Goal: Task Accomplishment & Management: Manage account settings

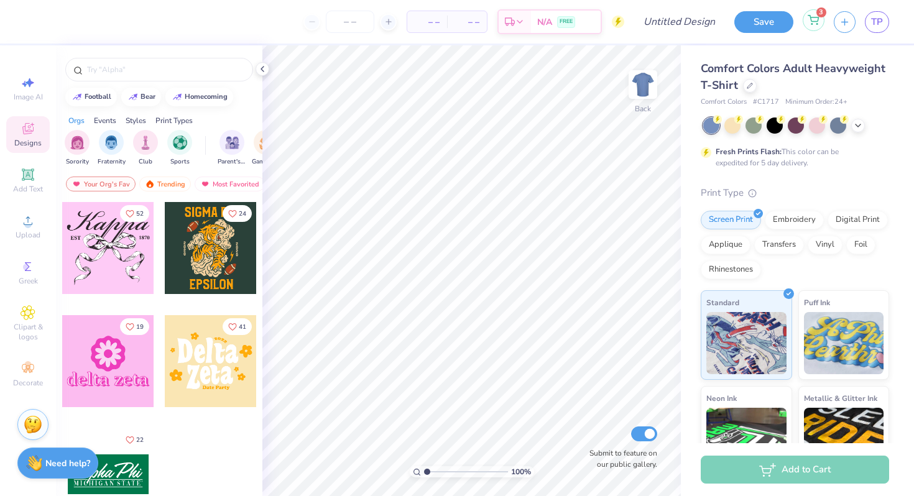
click at [812, 24] on circle at bounding box center [812, 24] width 1 height 1
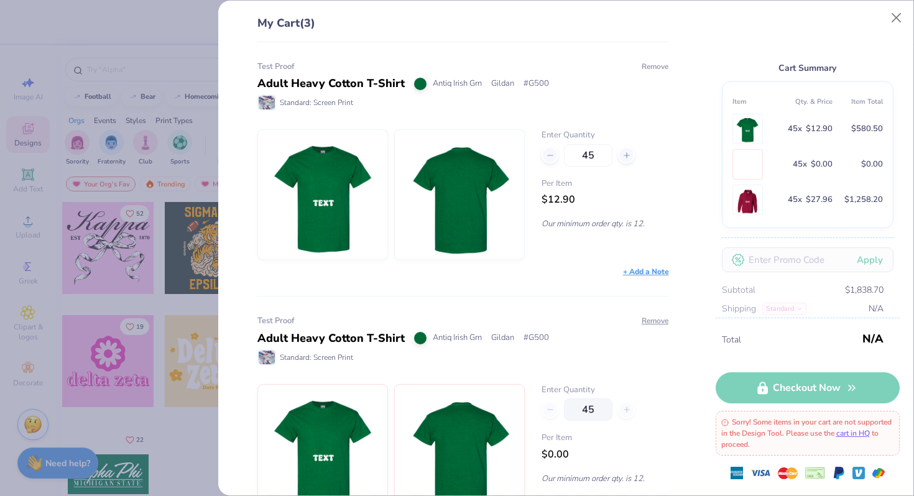
click at [657, 69] on button "Remove" at bounding box center [655, 66] width 28 height 11
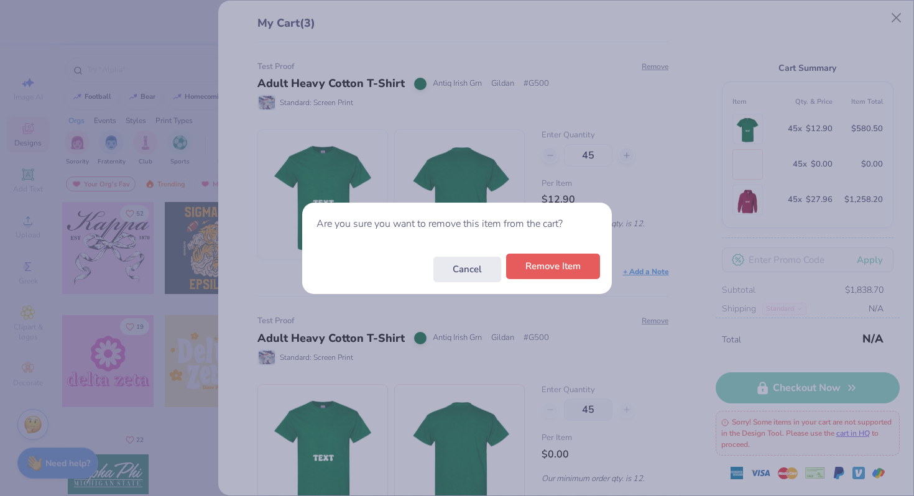
click at [554, 269] on button "Remove Item" at bounding box center [553, 267] width 94 height 26
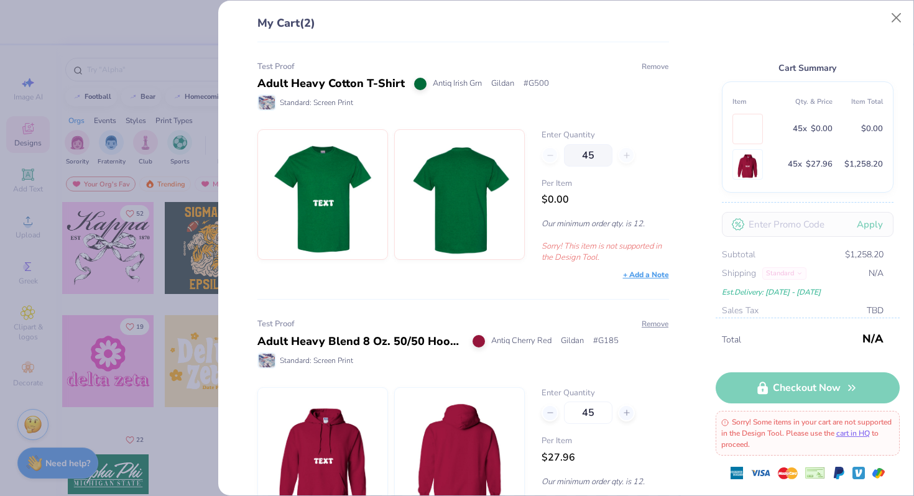
click at [653, 63] on button "Remove" at bounding box center [655, 66] width 28 height 11
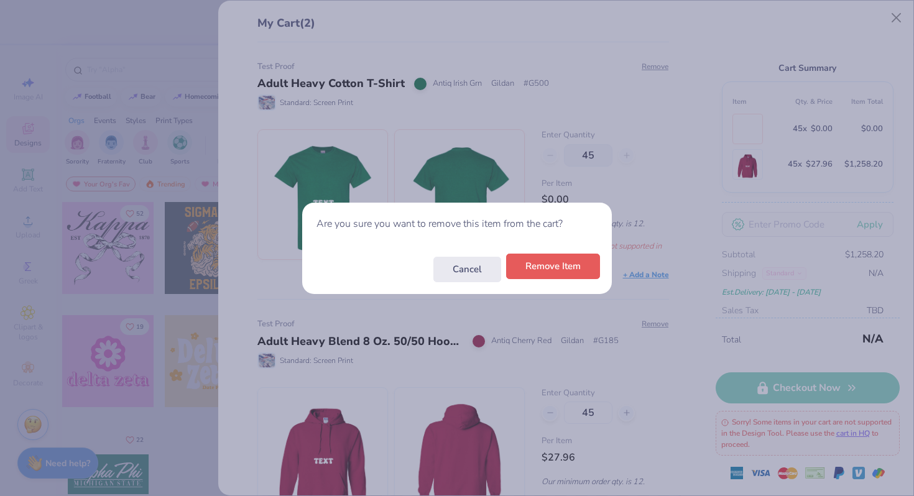
click at [563, 266] on button "Remove Item" at bounding box center [553, 267] width 94 height 26
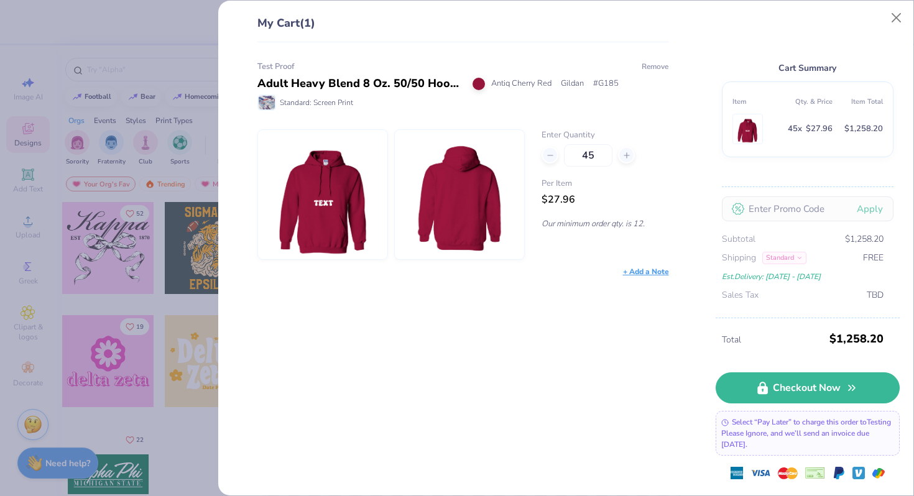
click at [662, 66] on button "Remove" at bounding box center [655, 66] width 28 height 11
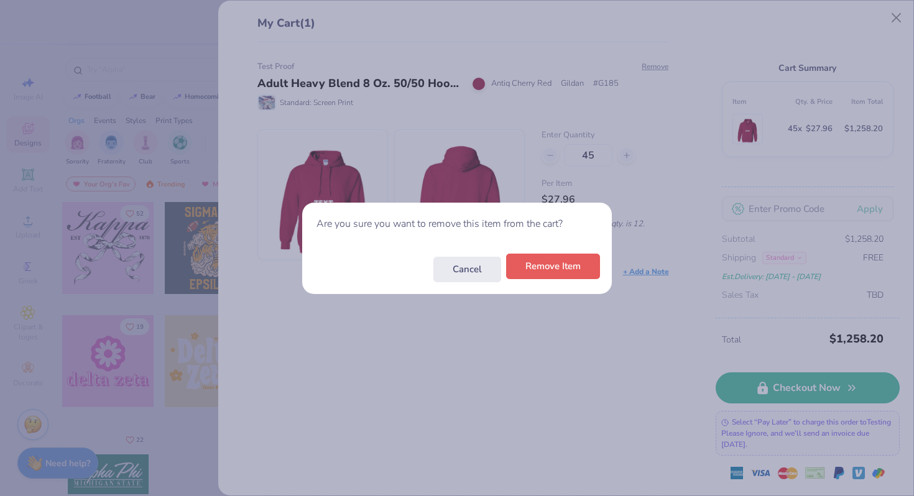
click at [588, 268] on button "Remove Item" at bounding box center [553, 267] width 94 height 26
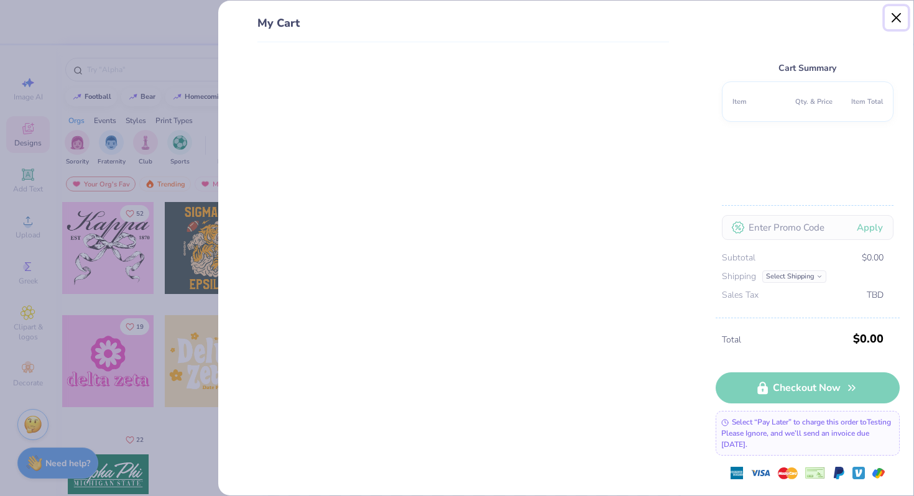
click at [900, 21] on button "Close" at bounding box center [897, 18] width 24 height 24
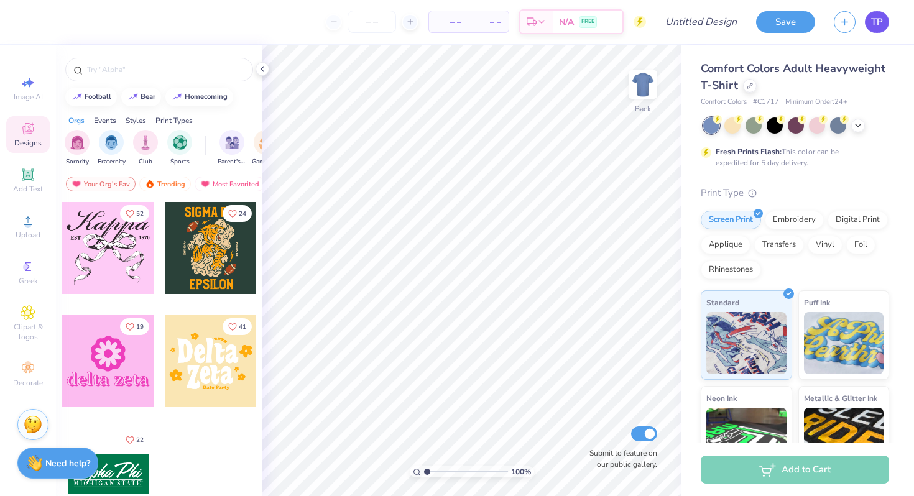
click at [877, 26] on span "TP" at bounding box center [878, 22] width 12 height 14
